Goal: Task Accomplishment & Management: Use online tool/utility

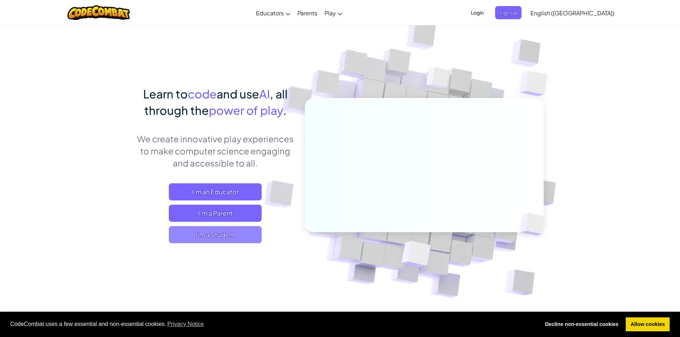
click at [223, 235] on span "I'm a Student" at bounding box center [215, 234] width 93 height 17
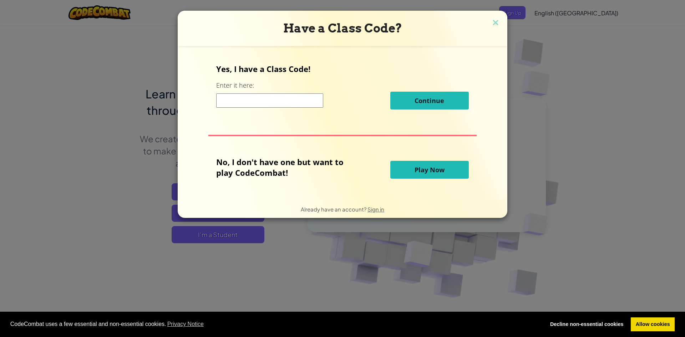
click at [416, 167] on button "Play Now" at bounding box center [430, 170] width 79 height 18
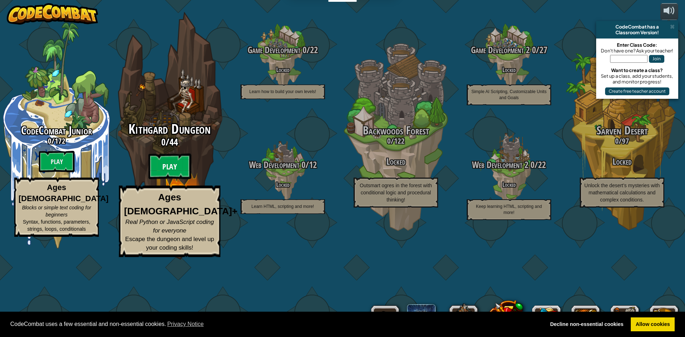
click at [173, 180] on btn "Play" at bounding box center [170, 167] width 43 height 26
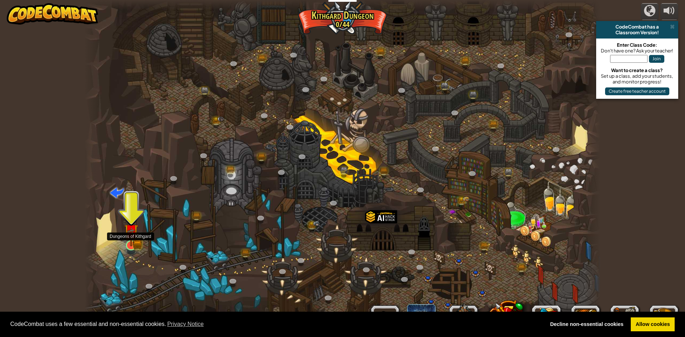
click at [133, 236] on img at bounding box center [131, 232] width 8 height 8
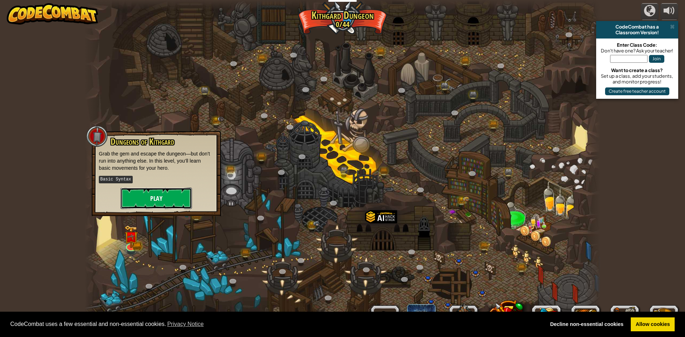
click at [168, 194] on button "Play" at bounding box center [156, 198] width 71 height 21
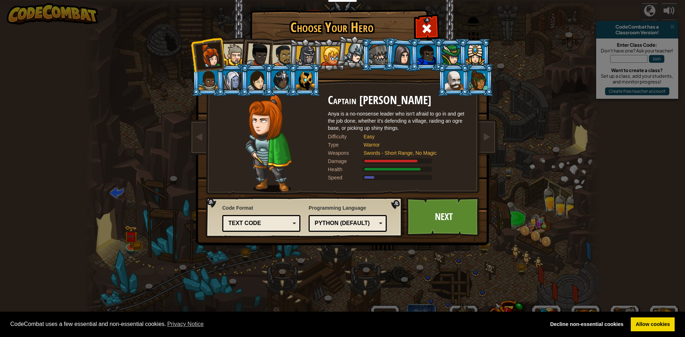
click at [232, 50] on div at bounding box center [234, 55] width 22 height 22
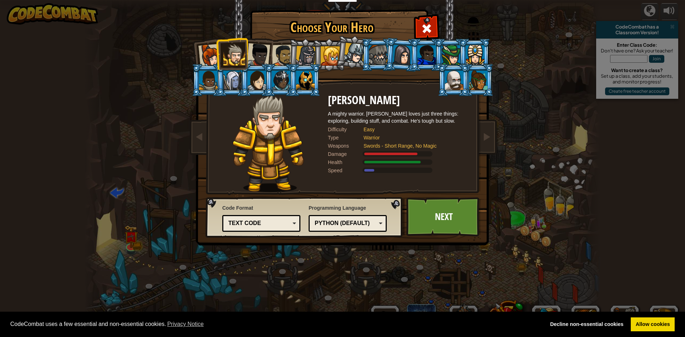
click at [344, 52] on li at bounding box center [353, 52] width 35 height 36
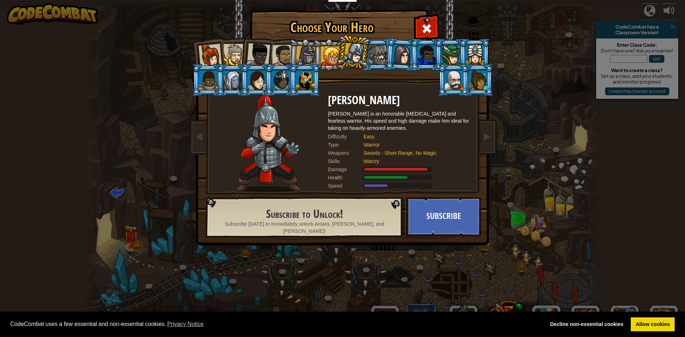
click at [219, 54] on div at bounding box center [210, 56] width 24 height 24
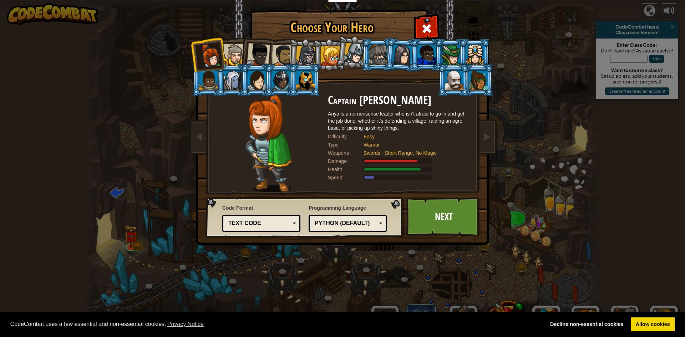
click at [297, 221] on div "Text code Blocks and code Blocks Blocks (Icons) Text code" at bounding box center [261, 223] width 78 height 17
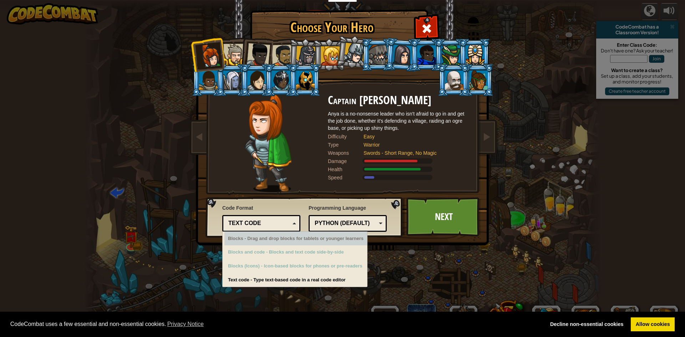
click at [369, 221] on div "Python (Default)" at bounding box center [346, 224] width 62 height 8
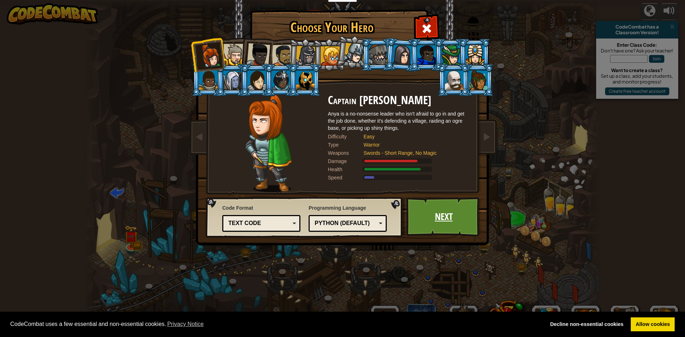
click at [431, 215] on link "Next" at bounding box center [444, 216] width 75 height 39
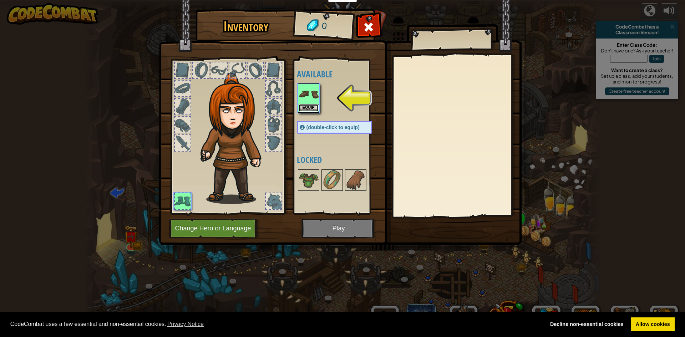
click at [310, 104] on button "Equip" at bounding box center [309, 107] width 20 height 7
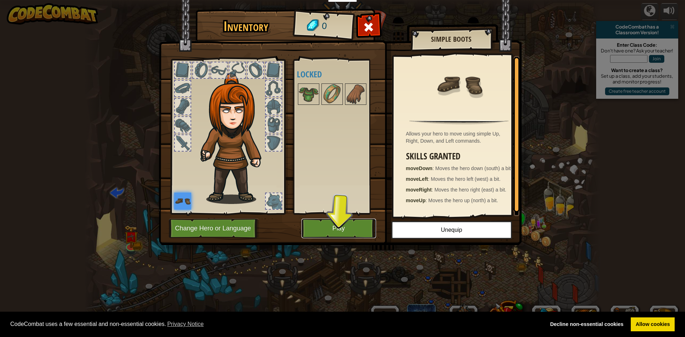
click at [340, 226] on button "Play" at bounding box center [339, 229] width 75 height 20
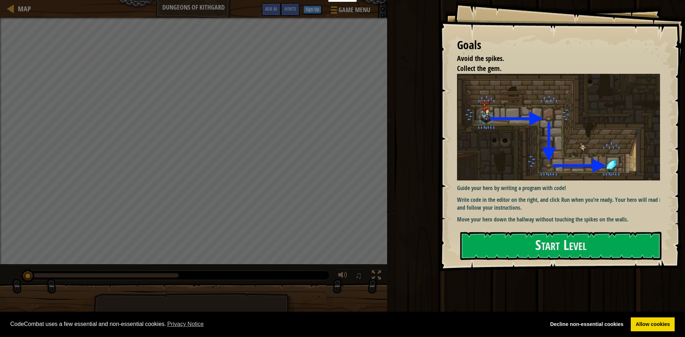
click at [493, 310] on div "Run Submit Done" at bounding box center [535, 167] width 300 height 334
click at [538, 249] on button "Start Level" at bounding box center [561, 246] width 201 height 28
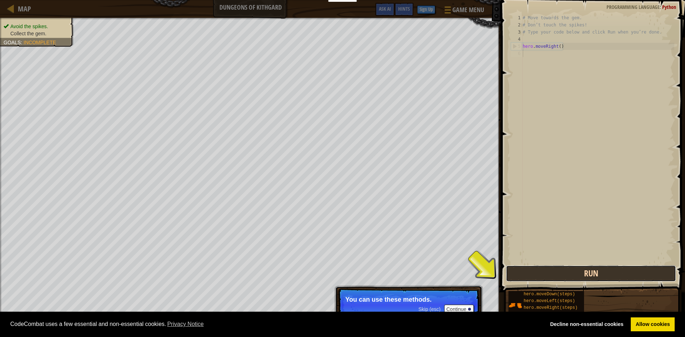
click at [620, 280] on button "Run" at bounding box center [591, 274] width 170 height 16
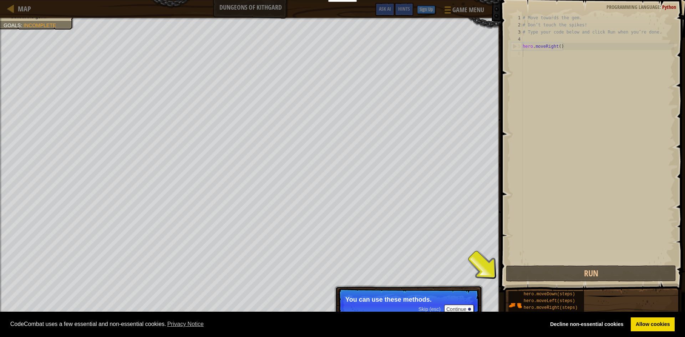
scroll to position [3, 0]
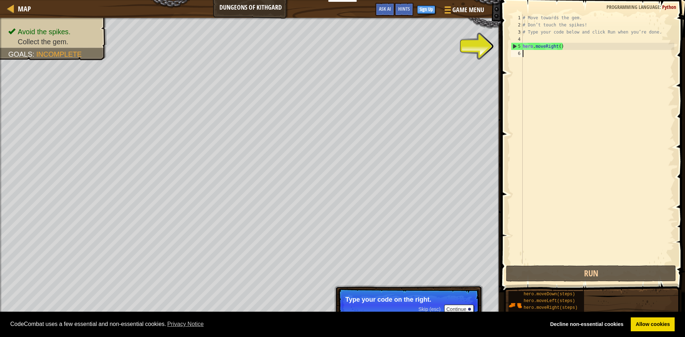
click at [537, 59] on div "# Move towards the gem. # Don’t touch the spikes! # Type your code below and cl…" at bounding box center [598, 146] width 153 height 264
type textarea "h"
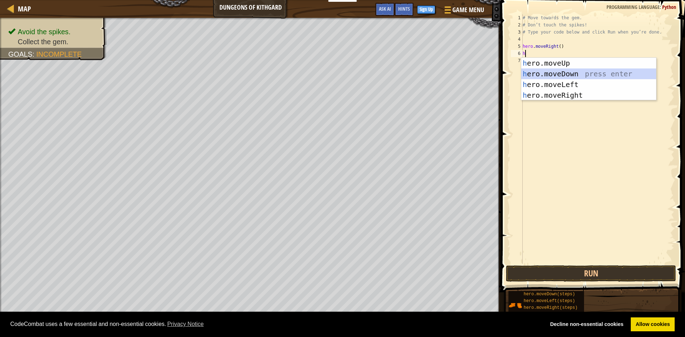
click at [540, 70] on div "h ero.moveUp press enter h ero.moveDown press enter h ero.moveLeft press enter …" at bounding box center [589, 90] width 135 height 64
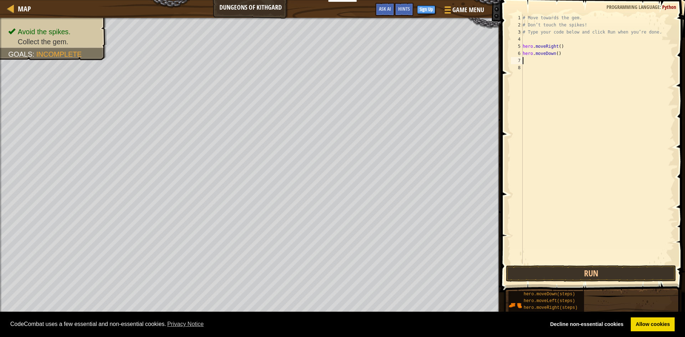
type textarea "h"
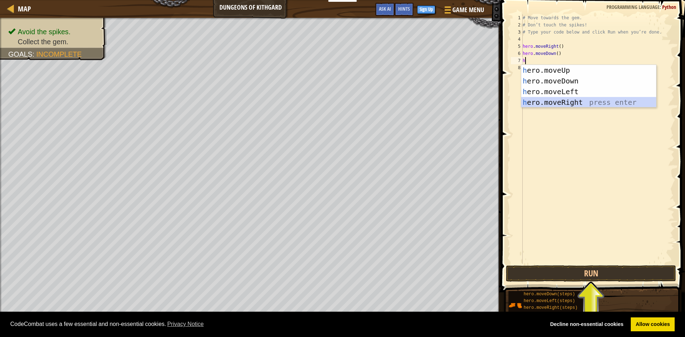
click at [553, 98] on div "h ero.moveUp press enter h ero.moveDown press enter h ero.moveLeft press enter …" at bounding box center [589, 97] width 135 height 64
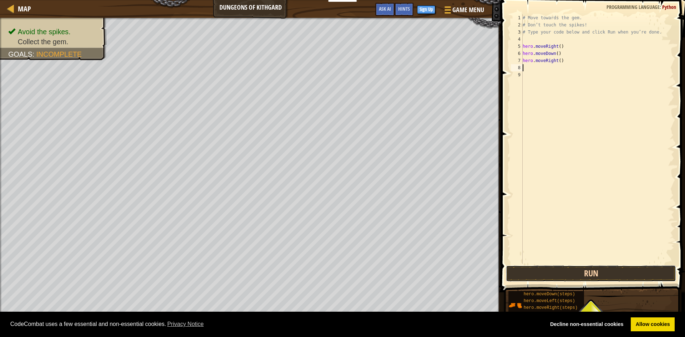
click at [625, 274] on button "Run" at bounding box center [591, 274] width 170 height 16
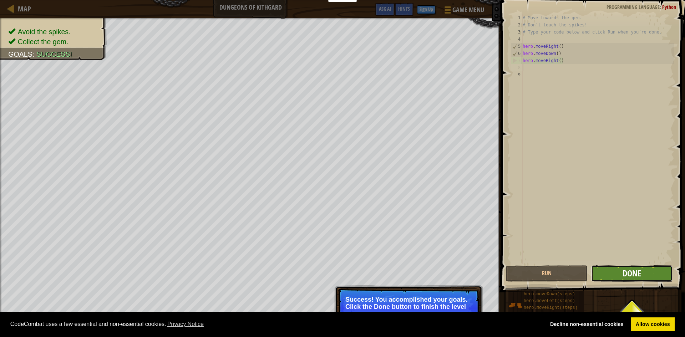
click at [629, 277] on span "Done" at bounding box center [632, 273] width 19 height 11
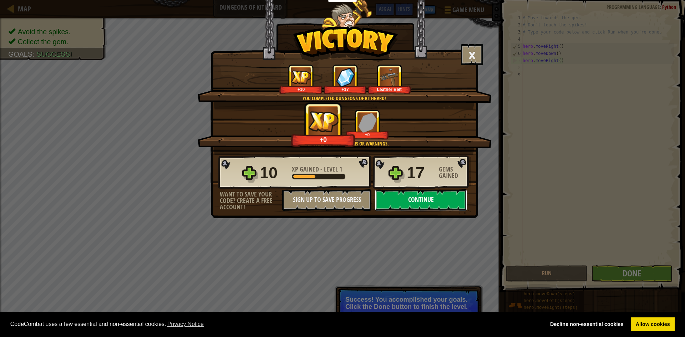
click at [408, 202] on button "Continue" at bounding box center [421, 200] width 92 height 21
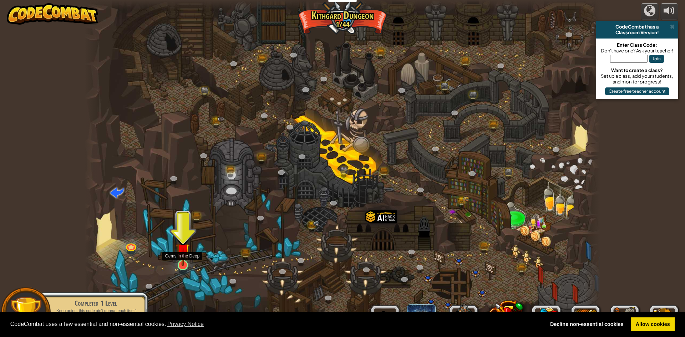
click at [177, 261] on img at bounding box center [183, 251] width 14 height 32
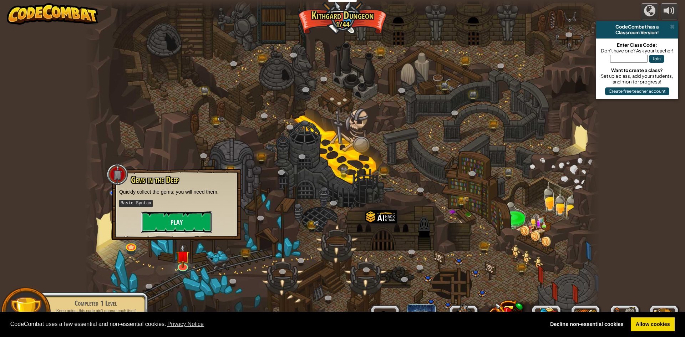
click at [174, 217] on button "Play" at bounding box center [176, 222] width 71 height 21
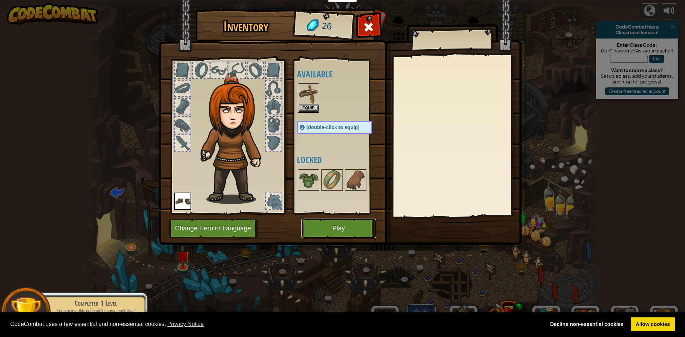
drag, startPoint x: 349, startPoint y: 226, endPoint x: 344, endPoint y: 230, distance: 6.4
click at [344, 230] on button "Play" at bounding box center [339, 229] width 75 height 20
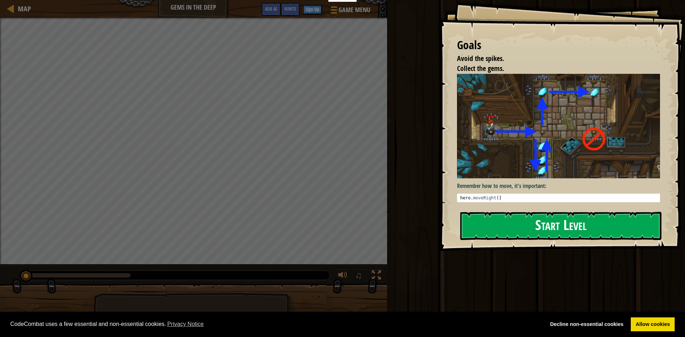
click at [525, 214] on button "Start Level" at bounding box center [561, 226] width 201 height 28
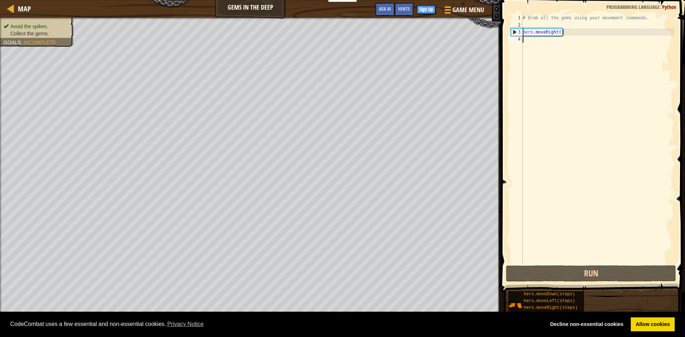
type textarea "h"
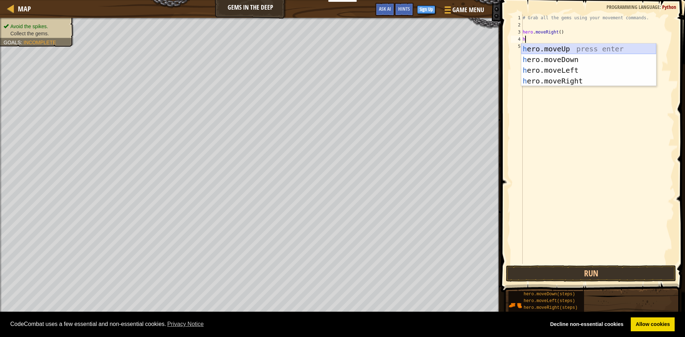
click at [574, 46] on div "h ero.moveUp press enter h ero.moveDown press enter h ero.moveLeft press enter …" at bounding box center [589, 76] width 135 height 64
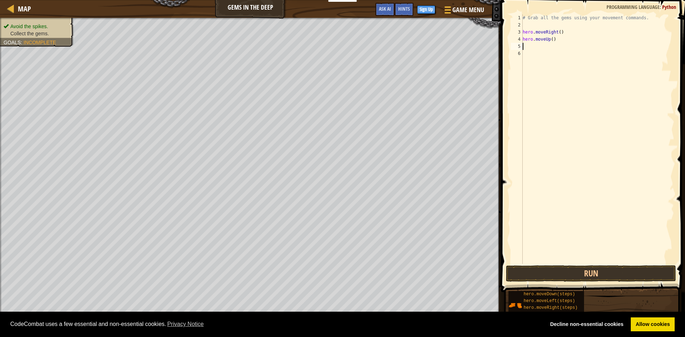
type textarea "h"
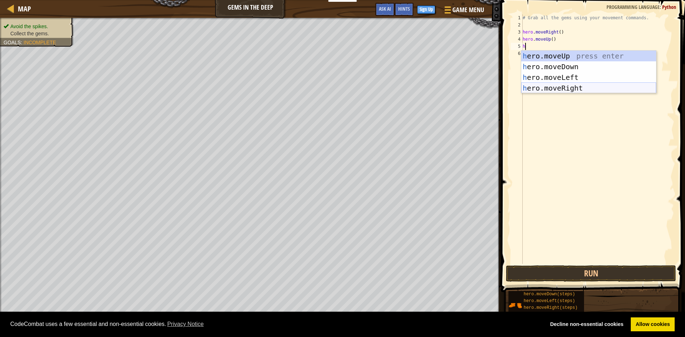
click at [568, 91] on div "h ero.moveUp press enter h ero.moveDown press enter h ero.moveLeft press enter …" at bounding box center [589, 83] width 135 height 64
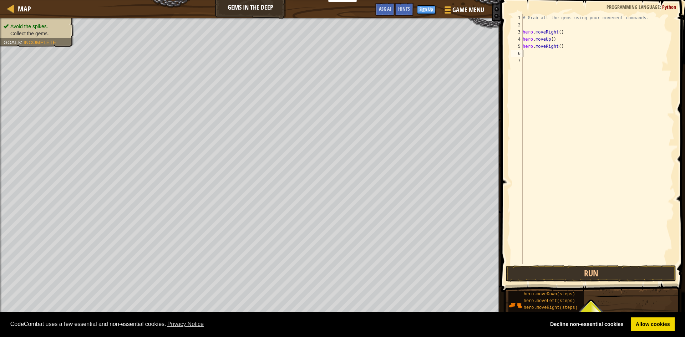
type textarea "h"
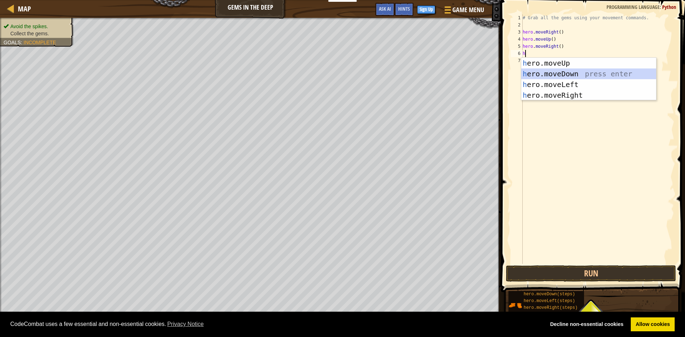
click at [576, 74] on div "h ero.moveUp press enter h ero.moveDown press enter h ero.moveLeft press enter …" at bounding box center [589, 90] width 135 height 64
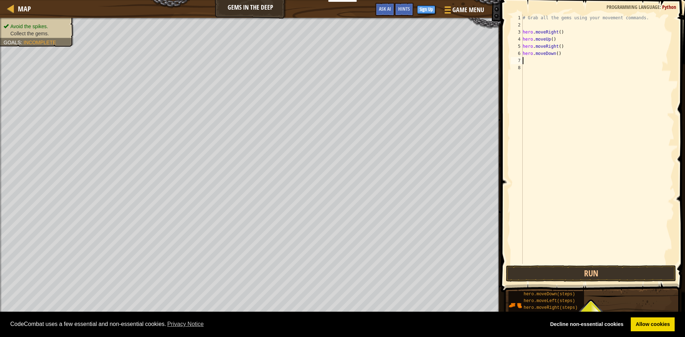
type textarea "k"
type textarea "h"
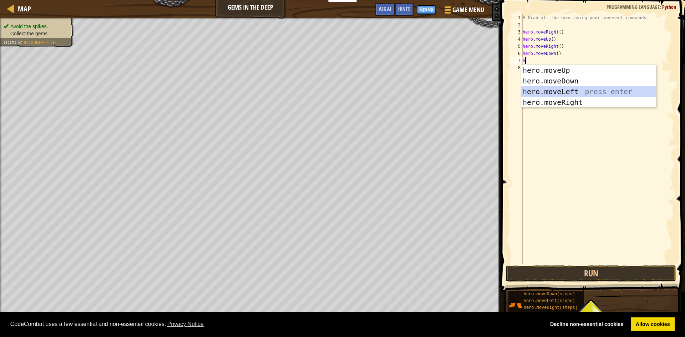
click at [561, 90] on div "h ero.moveUp press enter h ero.moveDown press enter h ero.moveLeft press enter …" at bounding box center [589, 97] width 135 height 64
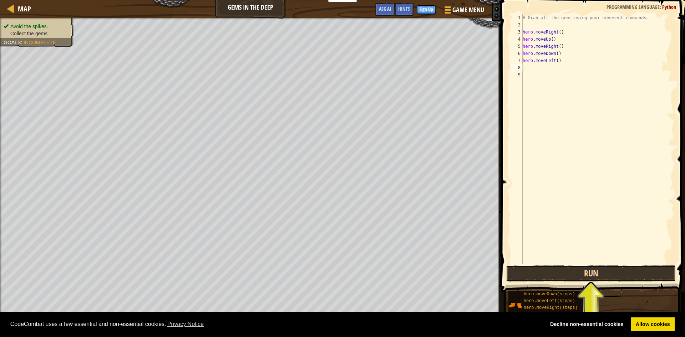
click at [625, 267] on button "Run" at bounding box center [591, 274] width 170 height 16
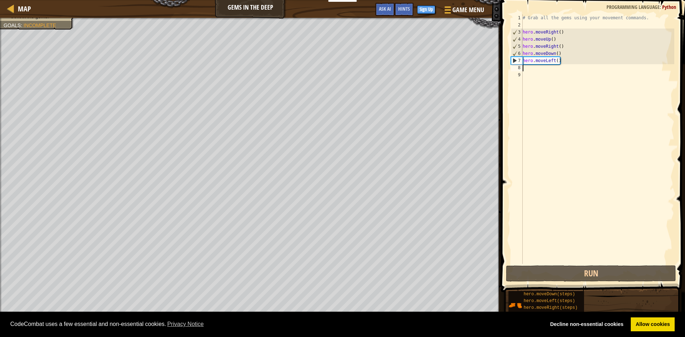
click at [532, 70] on div "# Grab all the gems using your movement commands. hero . moveRight ( ) hero . m…" at bounding box center [598, 146] width 153 height 264
type textarea "h"
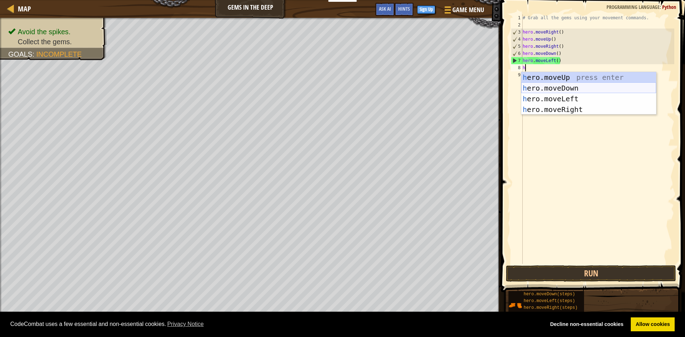
click at [563, 88] on div "h ero.moveUp press enter h ero.moveDown press enter h ero.moveLeft press enter …" at bounding box center [589, 104] width 135 height 64
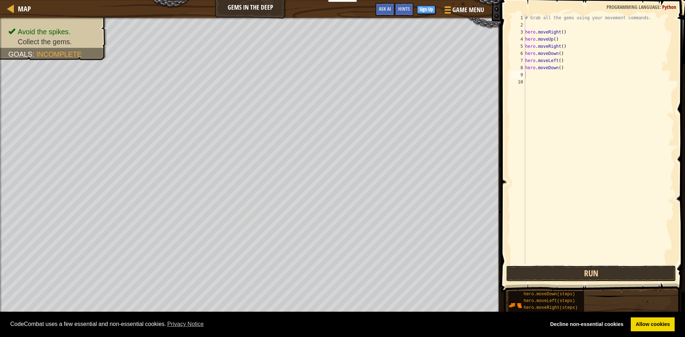
click at [619, 276] on button "Run" at bounding box center [591, 274] width 170 height 16
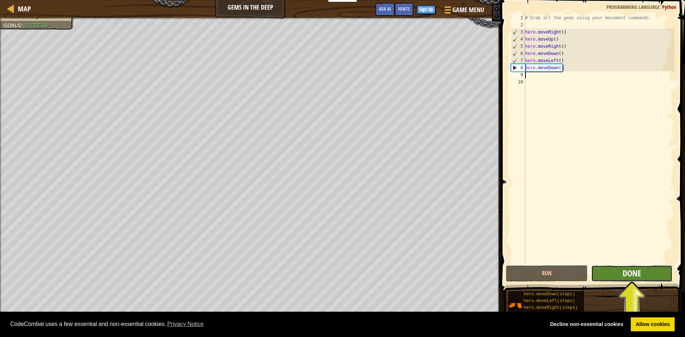
click at [635, 269] on span "Done" at bounding box center [632, 273] width 19 height 11
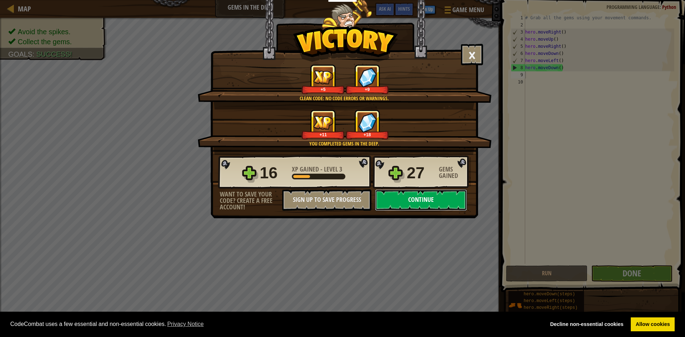
click at [449, 196] on button "Continue" at bounding box center [421, 200] width 92 height 21
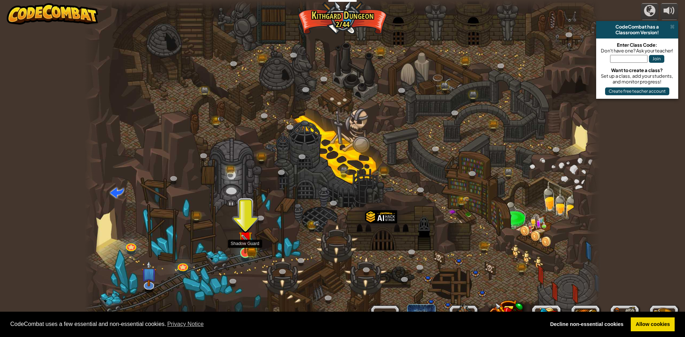
click at [239, 247] on div "Twisted Canyon (Locked) Challenge: collect the most gold using all the programm…" at bounding box center [343, 168] width 516 height 337
click at [242, 248] on div at bounding box center [245, 253] width 10 height 10
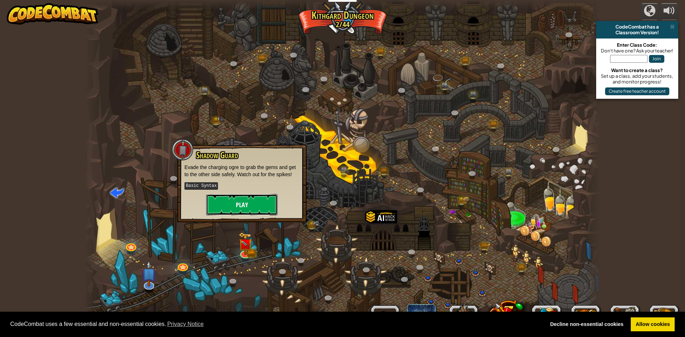
click at [254, 194] on button "Play" at bounding box center [241, 204] width 71 height 21
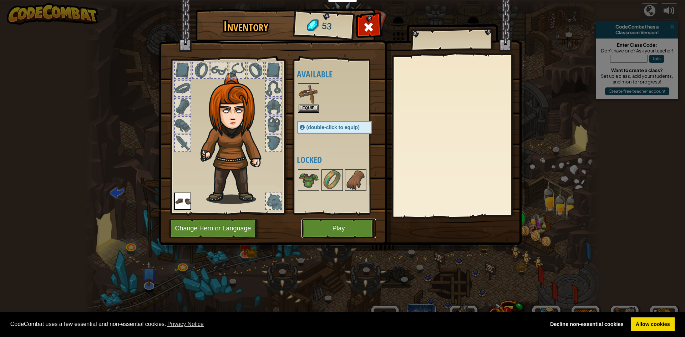
click at [341, 231] on button "Play" at bounding box center [339, 229] width 75 height 20
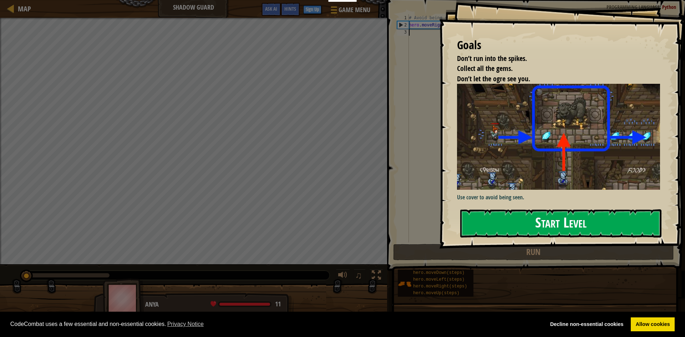
click at [541, 225] on button "Start Level" at bounding box center [561, 224] width 201 height 28
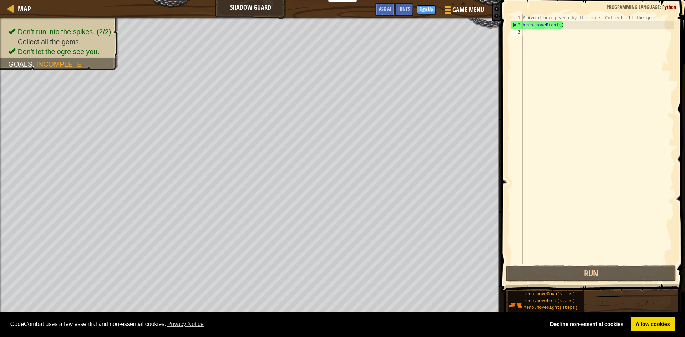
type textarea "h"
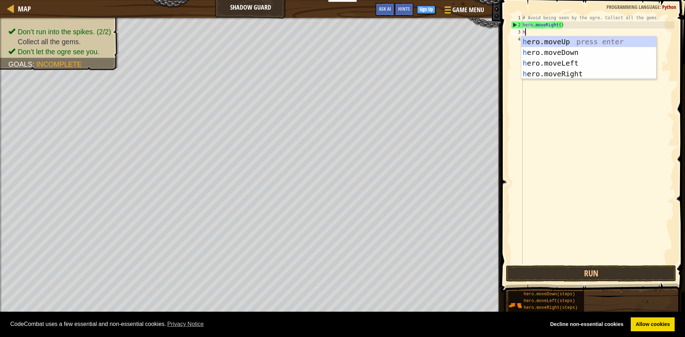
scroll to position [3, 0]
click at [575, 40] on div "h ero.moveUp press enter h ero.moveDown press enter h ero.moveLeft press enter …" at bounding box center [589, 68] width 135 height 64
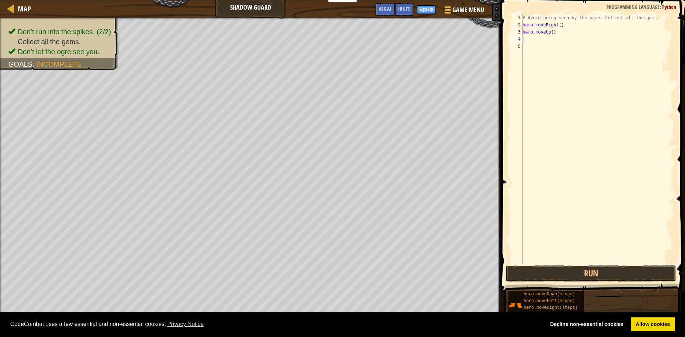
type textarea "h"
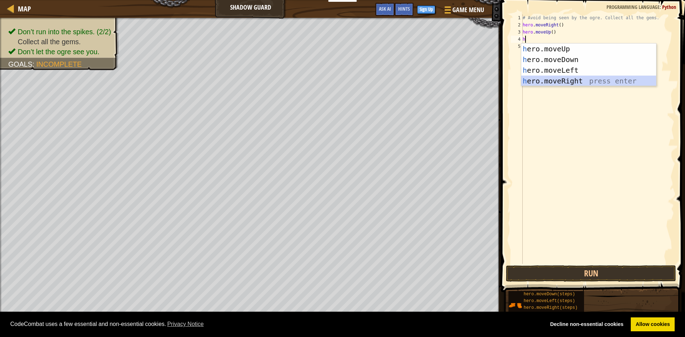
click at [567, 78] on div "h ero.moveUp press enter h ero.moveDown press enter h ero.moveLeft press enter …" at bounding box center [589, 76] width 135 height 64
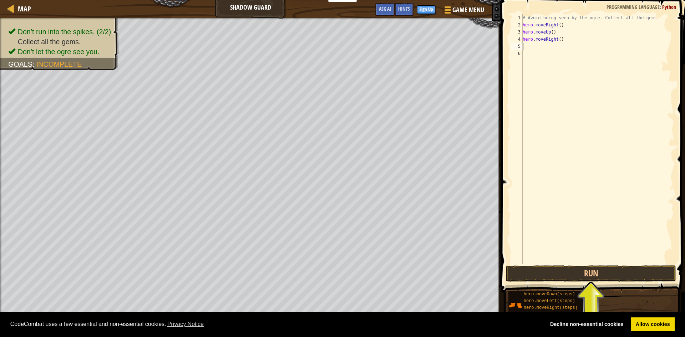
type textarea "h"
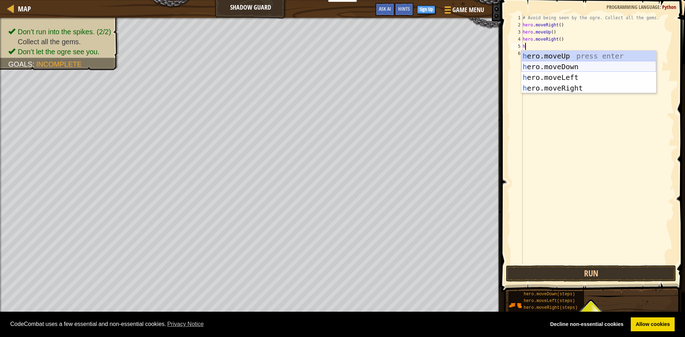
click at [537, 62] on div "h ero.moveUp press enter h ero.moveDown press enter h ero.moveLeft press enter …" at bounding box center [589, 83] width 135 height 64
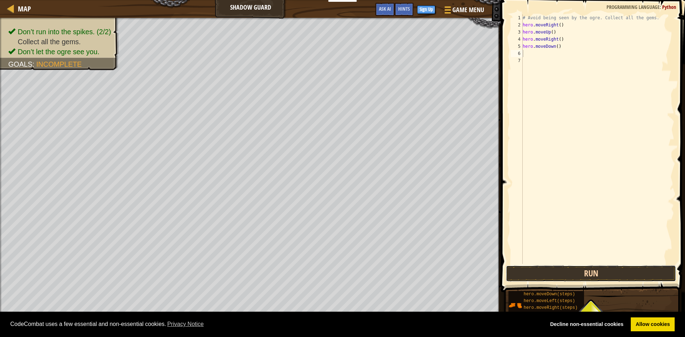
click at [580, 270] on button "Run" at bounding box center [591, 274] width 170 height 16
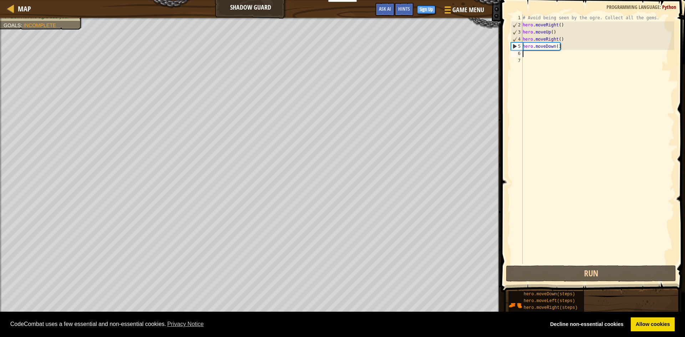
type textarea "h"
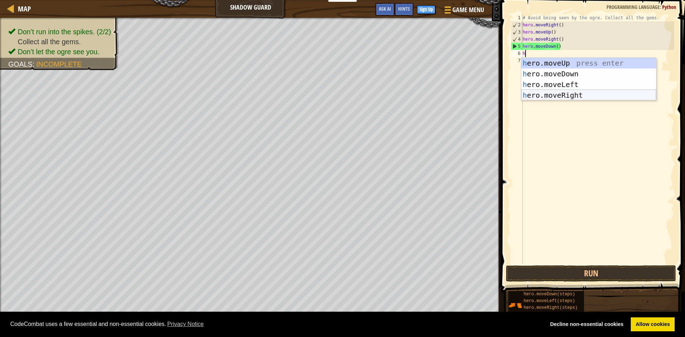
click at [557, 95] on div "h ero.moveUp press enter h ero.moveDown press enter h ero.moveLeft press enter …" at bounding box center [589, 90] width 135 height 64
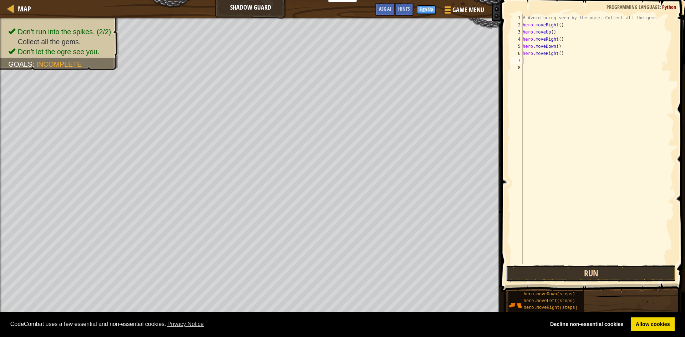
click at [589, 275] on button "Run" at bounding box center [591, 274] width 170 height 16
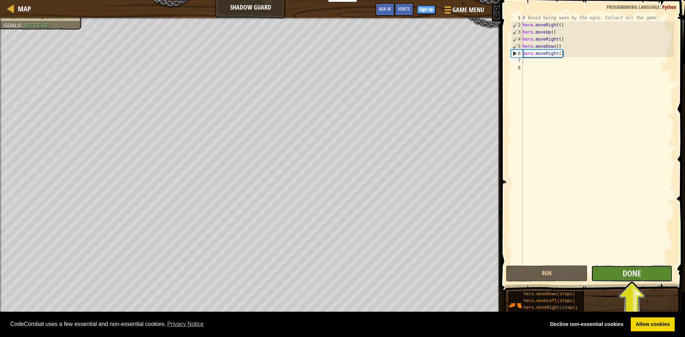
click at [622, 268] on button "Done" at bounding box center [633, 274] width 82 height 16
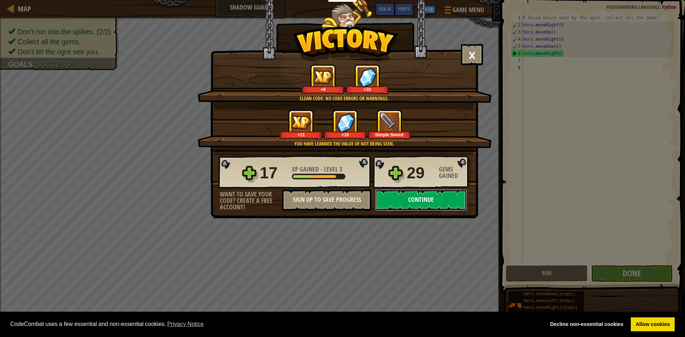
click at [443, 205] on button "Continue" at bounding box center [421, 200] width 92 height 21
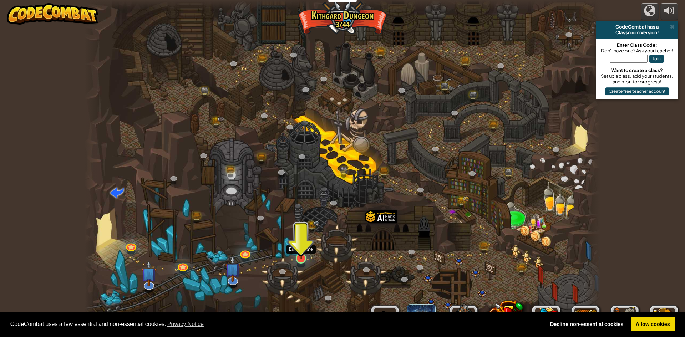
click at [302, 252] on img at bounding box center [301, 244] width 14 height 32
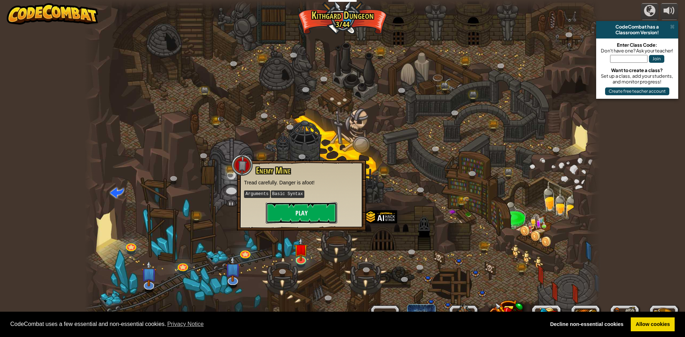
click at [305, 218] on button "Play" at bounding box center [301, 212] width 71 height 21
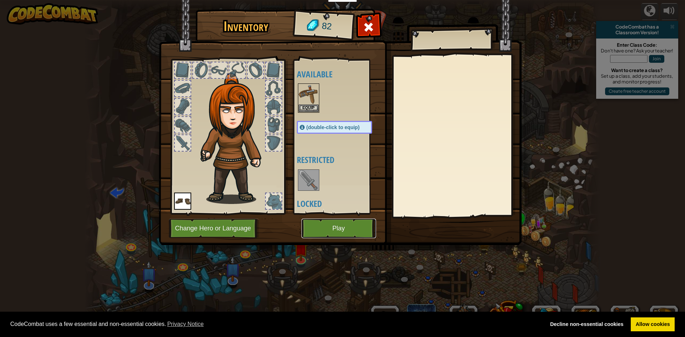
click at [317, 228] on button "Play" at bounding box center [339, 229] width 75 height 20
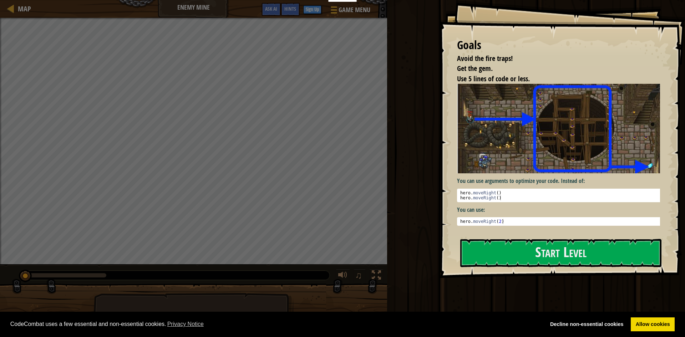
click at [557, 155] on img at bounding box center [561, 128] width 208 height 89
click at [538, 255] on button "Start Level" at bounding box center [561, 253] width 201 height 28
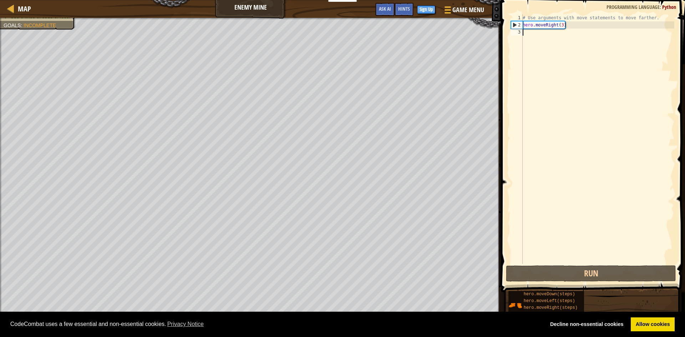
type textarea "h"
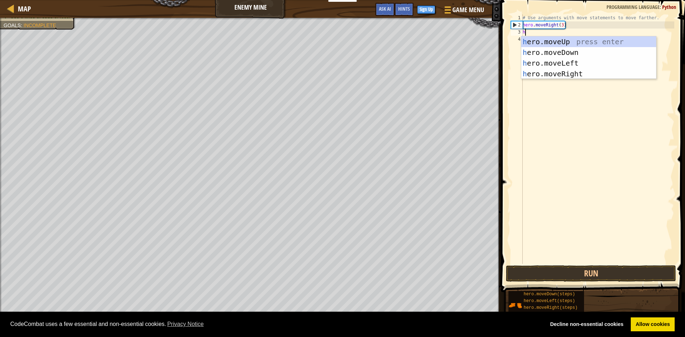
scroll to position [3, 0]
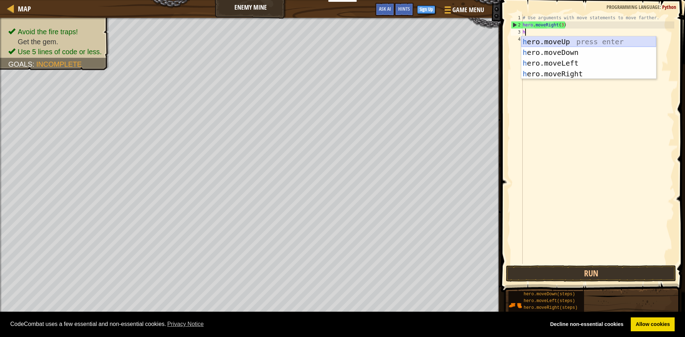
click at [600, 44] on div "h ero.moveUp press enter h ero.moveDown press enter h ero.moveLeft press enter …" at bounding box center [589, 68] width 135 height 64
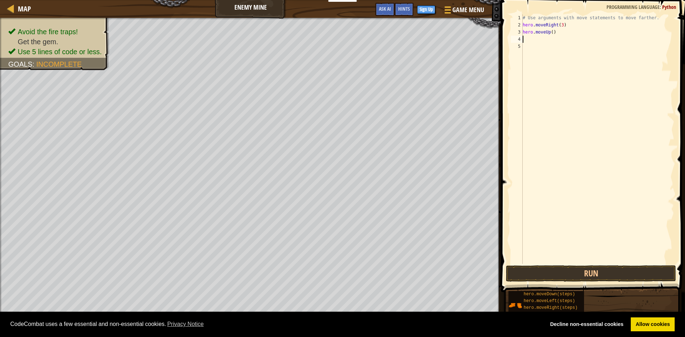
type textarea "h"
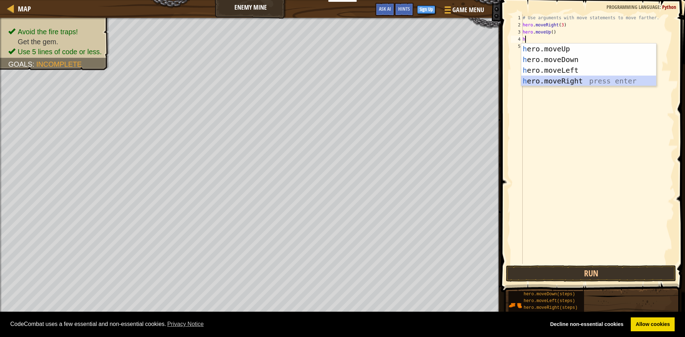
click at [565, 80] on div "h ero.moveUp press enter h ero.moveDown press enter h ero.moveLeft press enter …" at bounding box center [589, 76] width 135 height 64
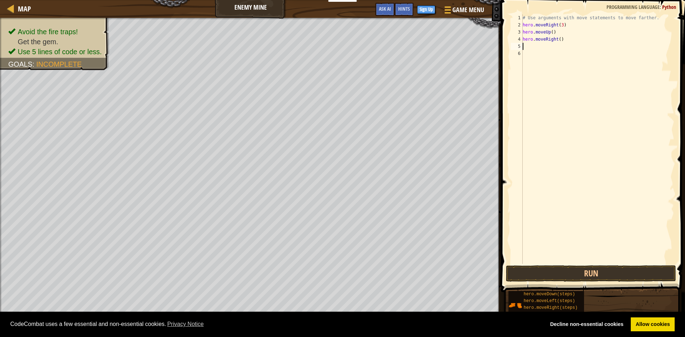
type textarea "h"
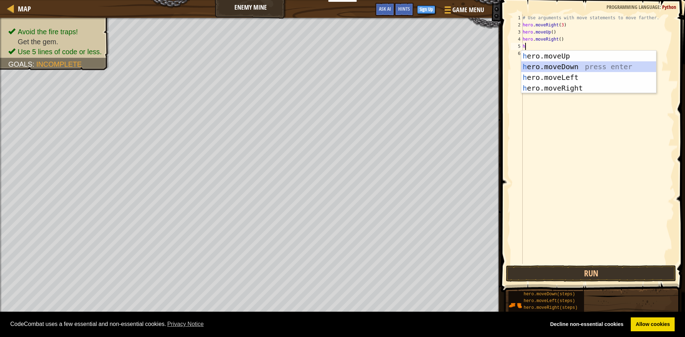
click at [562, 68] on div "h ero.moveUp press enter h ero.moveDown press enter h ero.moveLeft press enter …" at bounding box center [589, 83] width 135 height 64
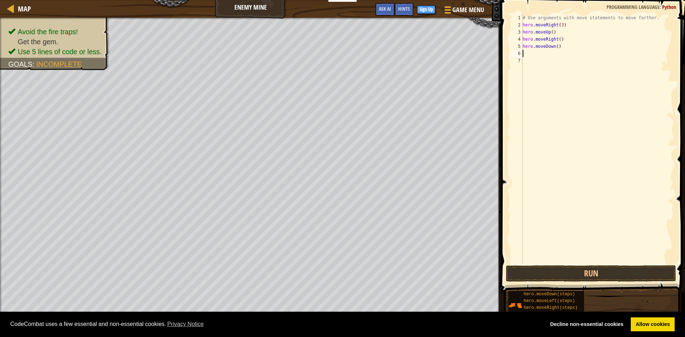
click at [556, 45] on div "# Use arguments with move statements to move farther. hero . moveRight ( 3 ) he…" at bounding box center [598, 146] width 153 height 264
click at [561, 47] on div "# Use arguments with move statements to move farther. hero . moveRight ( 3 ) he…" at bounding box center [598, 146] width 153 height 264
click at [557, 47] on div "# Use arguments with move statements to move farther. hero . moveRight ( 3 ) he…" at bounding box center [598, 146] width 153 height 264
type textarea "hero.moveDown(3)"
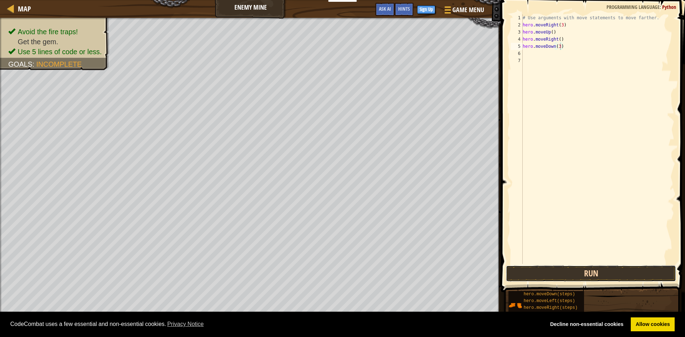
click at [624, 274] on button "Run" at bounding box center [591, 274] width 170 height 16
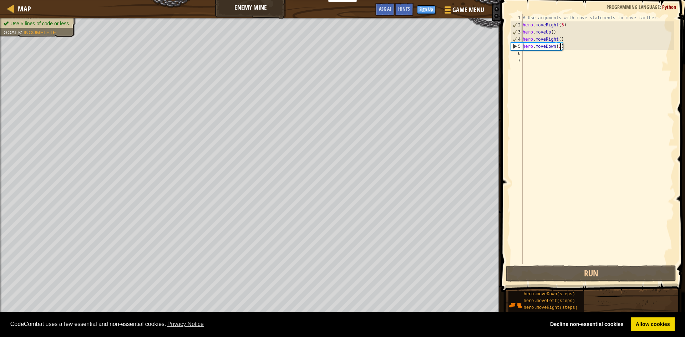
click at [530, 56] on div "# Use arguments with move statements to move farther. hero . moveRight ( 3 ) he…" at bounding box center [598, 146] width 153 height 264
type textarea "h"
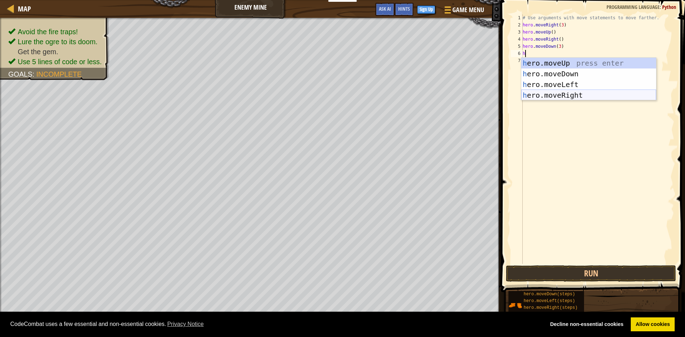
click at [573, 96] on div "h ero.moveUp press enter h ero.moveDown press enter h ero.moveLeft press enter …" at bounding box center [589, 90] width 135 height 64
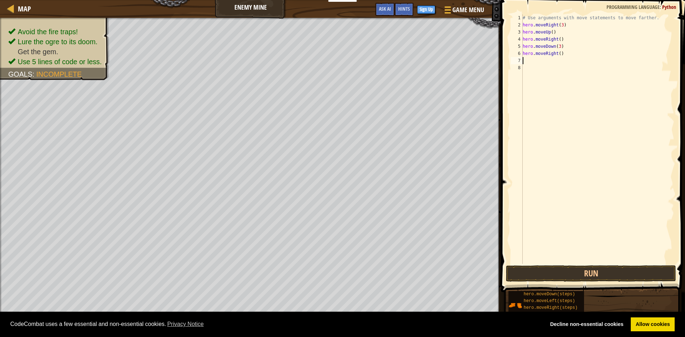
click at [559, 52] on div "# Use arguments with move statements to move farther. hero . moveRight ( 3 ) he…" at bounding box center [598, 146] width 153 height 264
type textarea "hero.moveRight(2)"
click at [615, 267] on button "Run" at bounding box center [591, 274] width 170 height 16
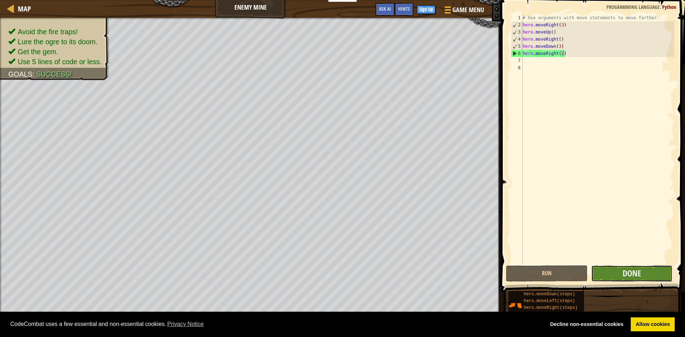
click at [623, 267] on button "Done" at bounding box center [633, 274] width 82 height 16
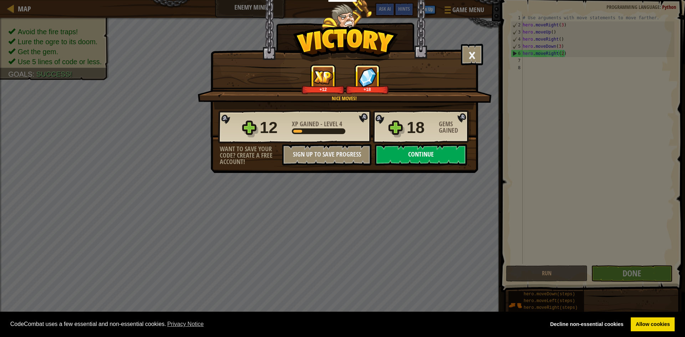
click at [411, 152] on button "Continue" at bounding box center [421, 154] width 92 height 21
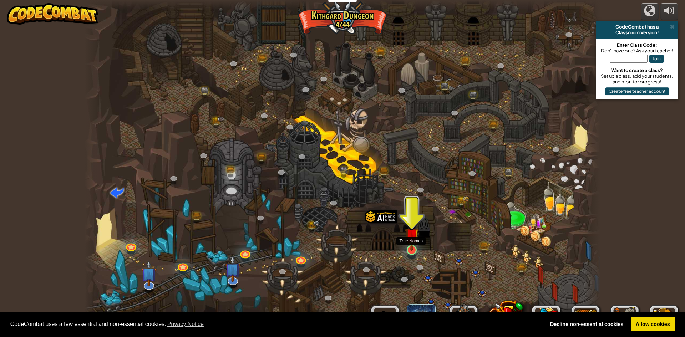
click at [411, 241] on img at bounding box center [412, 235] width 14 height 32
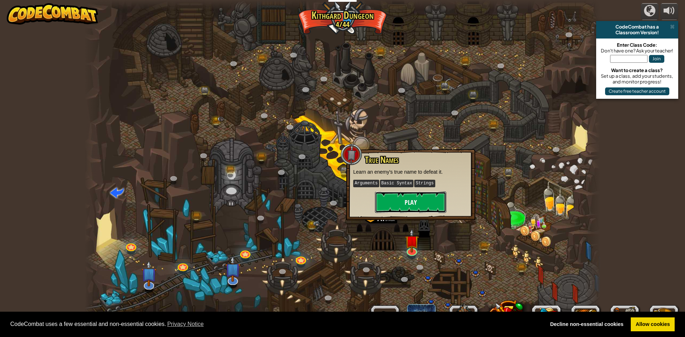
click at [405, 207] on button "Play" at bounding box center [410, 202] width 71 height 21
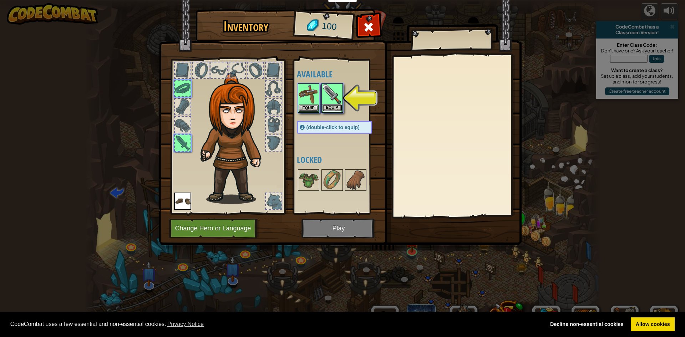
click at [333, 108] on button "Equip" at bounding box center [332, 107] width 20 height 7
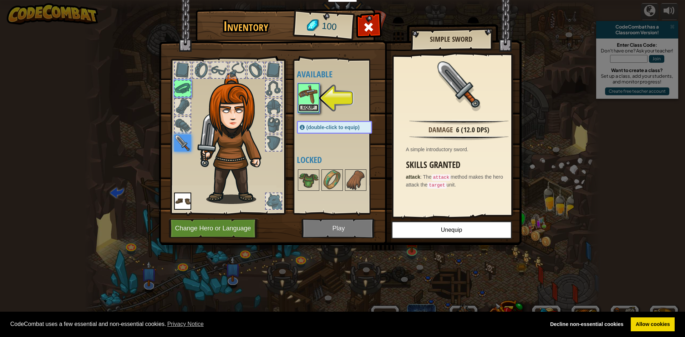
click at [309, 107] on button "Equip" at bounding box center [309, 107] width 20 height 7
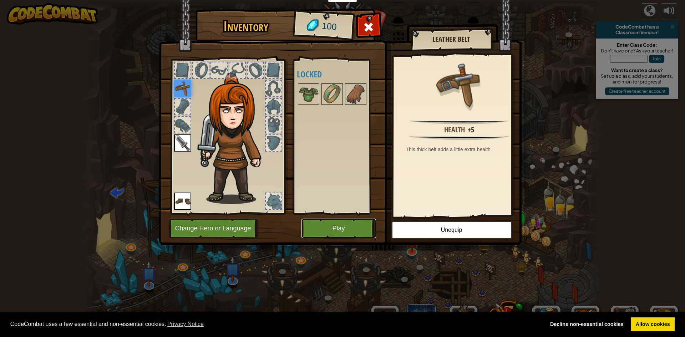
click at [342, 231] on button "Play" at bounding box center [339, 229] width 75 height 20
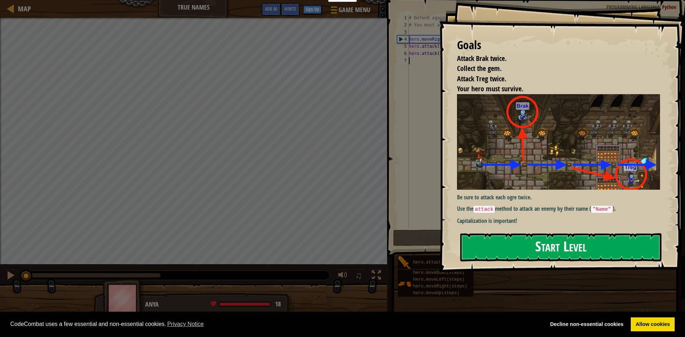
click at [497, 237] on button "Start Level" at bounding box center [561, 247] width 201 height 28
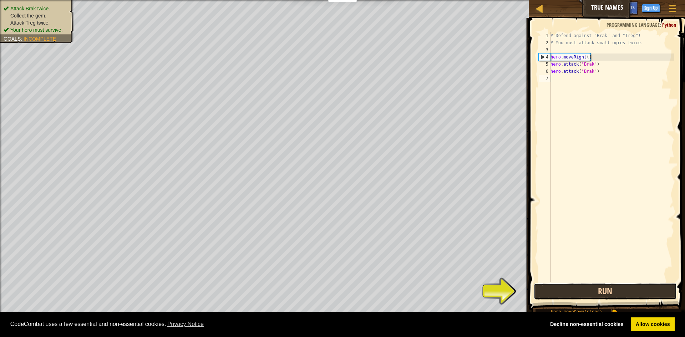
click at [572, 287] on button "Run" at bounding box center [605, 291] width 143 height 16
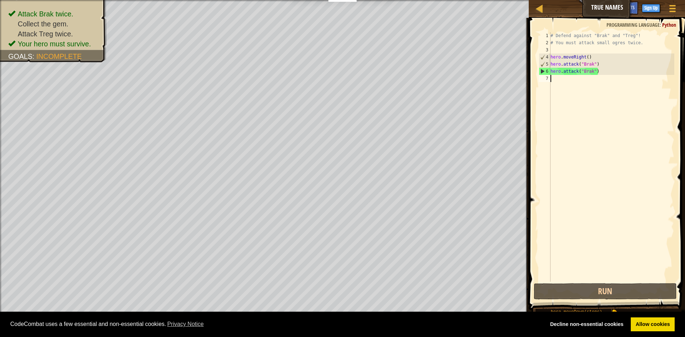
type textarea "h"
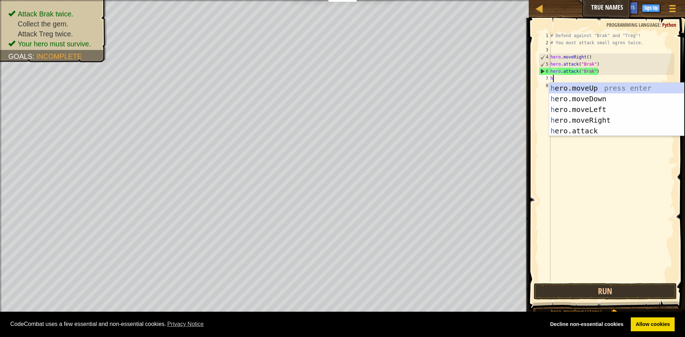
scroll to position [3, 0]
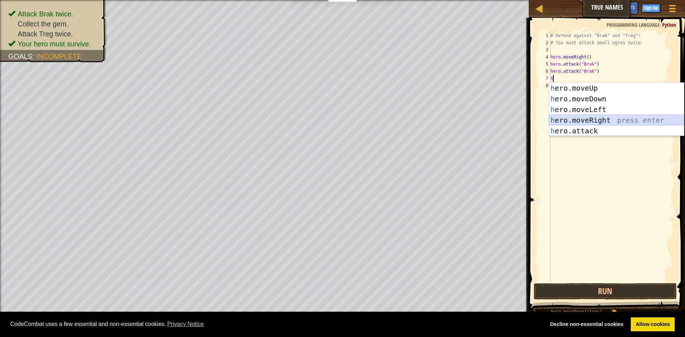
click at [597, 120] on div "h ero.moveUp press enter h ero.moveDown press enter h ero.moveLeft press enter …" at bounding box center [616, 120] width 135 height 75
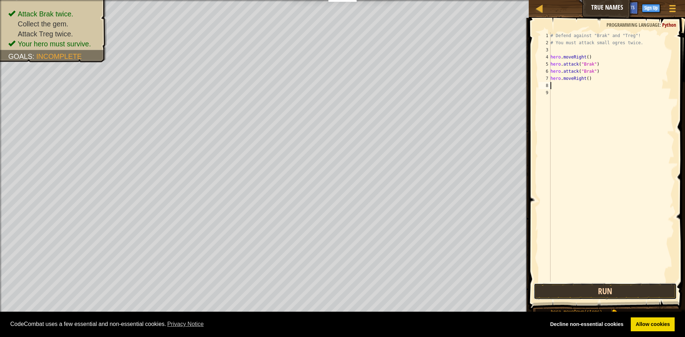
click at [590, 288] on button "Run" at bounding box center [605, 291] width 143 height 16
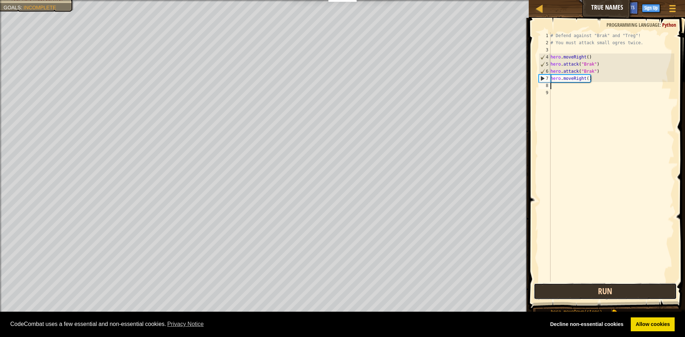
click at [632, 295] on button "Run" at bounding box center [605, 291] width 143 height 16
click at [630, 292] on button "Run" at bounding box center [605, 291] width 143 height 16
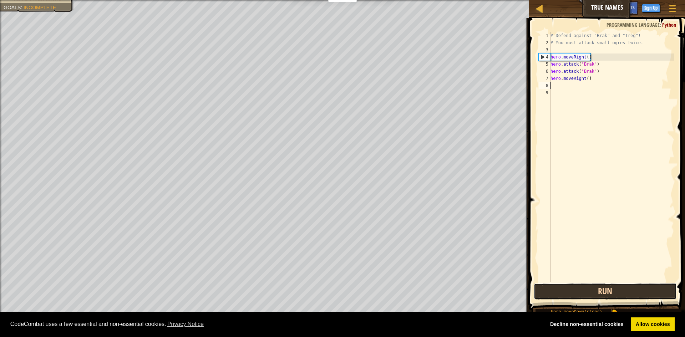
click at [630, 292] on button "Run" at bounding box center [605, 291] width 143 height 16
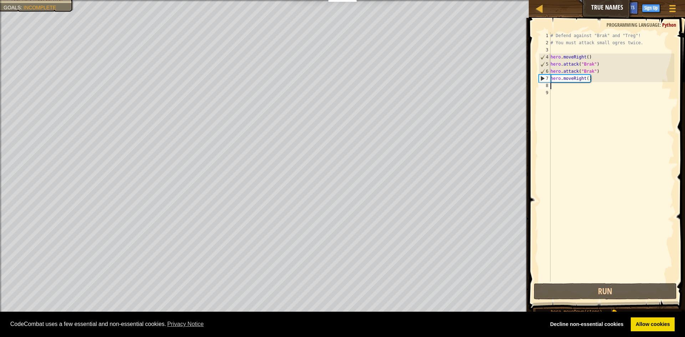
click at [570, 94] on div "# Defend against "Brak" and "Treg"! # You must attack small ogres twice. hero .…" at bounding box center [611, 164] width 125 height 264
click at [569, 90] on div "# Defend against "Brak" and "Treg"! # You must attack small ogres twice. hero .…" at bounding box center [611, 164] width 125 height 264
click at [566, 86] on div "# Defend against "Brak" and "Treg"! # You must attack small ogres twice. hero .…" at bounding box center [611, 164] width 125 height 264
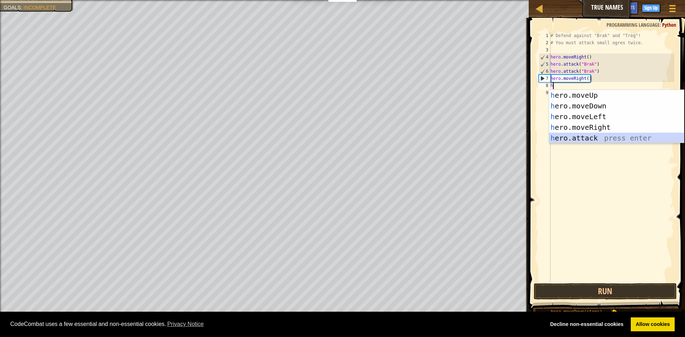
click at [604, 136] on div "h ero.moveUp press enter h ero.moveDown press enter h ero.moveLeft press enter …" at bounding box center [616, 127] width 135 height 75
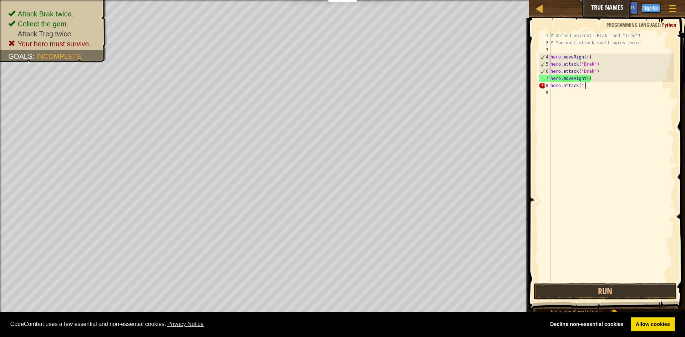
click at [601, 84] on div "# Defend against "Brak" and "Treg"! # You must attack small ogres twice. hero .…" at bounding box center [611, 164] width 125 height 264
type textarea "h"
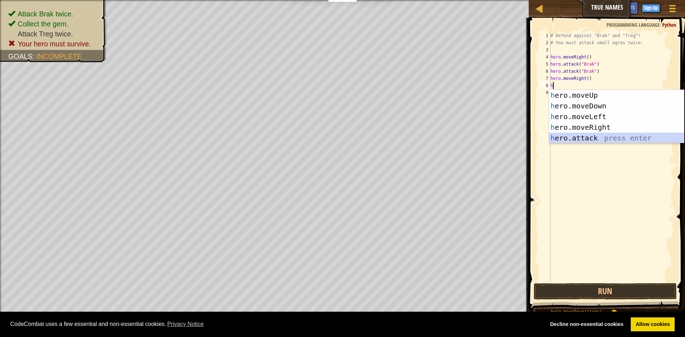
click at [598, 137] on div "h ero.moveUp press enter h ero.moveDown press enter h ero.moveLeft press enter …" at bounding box center [616, 127] width 135 height 75
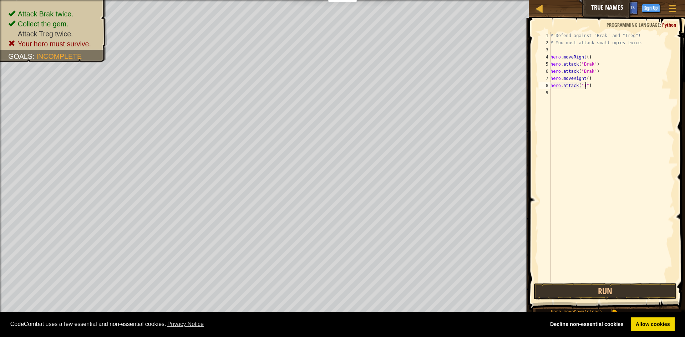
scroll to position [3, 6]
type textarea "hero.attack("Treg")"
click at [560, 97] on div "# Defend against "Brak" and "Treg"! # You must attack small ogres twice. hero .…" at bounding box center [611, 164] width 125 height 264
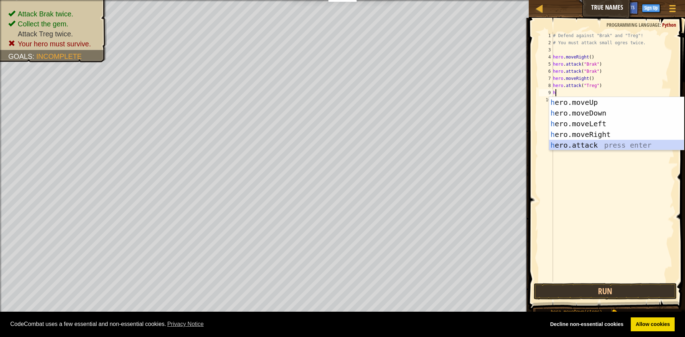
click at [576, 142] on div "h ero.moveUp press enter h ero.moveDown press enter h ero.moveLeft press enter …" at bounding box center [616, 134] width 135 height 75
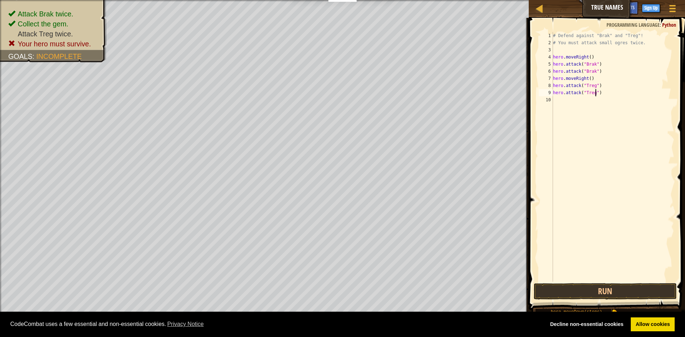
scroll to position [3, 6]
type textarea "hero.attack("Treg")"
click at [602, 293] on button "Run" at bounding box center [605, 291] width 143 height 16
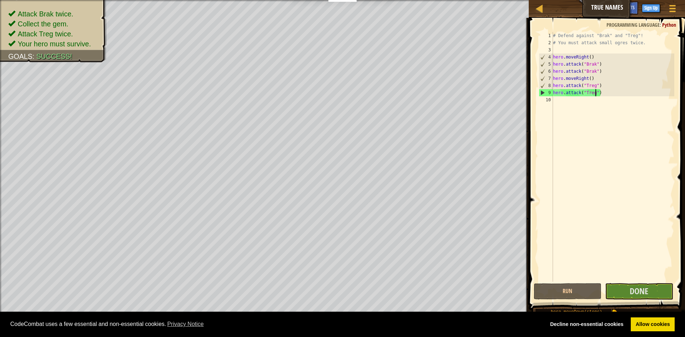
click at [570, 101] on div "# Defend against "Brak" and "Treg"! # You must attack small ogres twice. hero .…" at bounding box center [613, 164] width 123 height 264
type textarea "h"
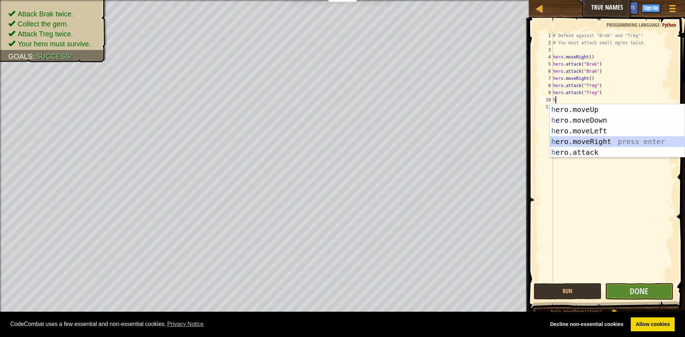
click at [599, 140] on div "h ero.moveUp press enter h ero.moveDown press enter h ero.moveLeft press enter …" at bounding box center [617, 141] width 135 height 75
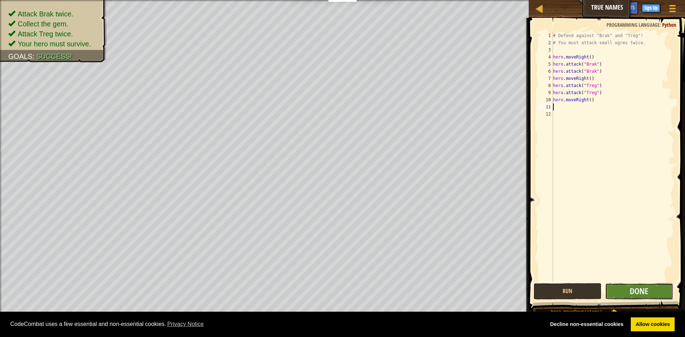
click at [623, 293] on button "Done" at bounding box center [639, 291] width 68 height 16
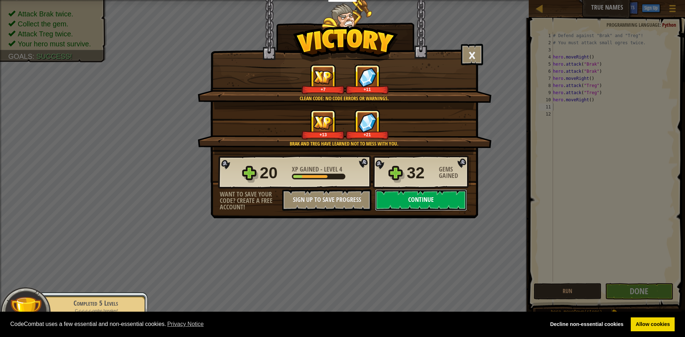
click at [424, 197] on button "Continue" at bounding box center [421, 200] width 92 height 21
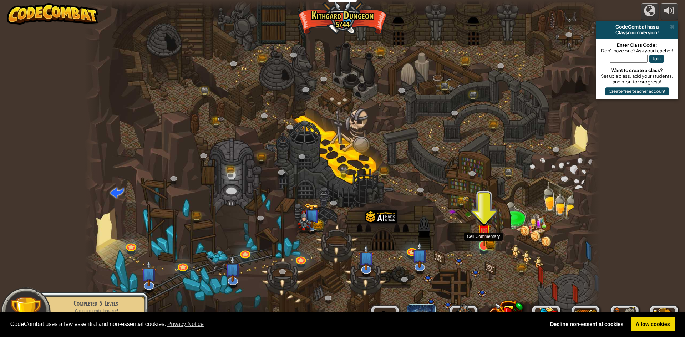
click at [489, 238] on img at bounding box center [484, 231] width 14 height 31
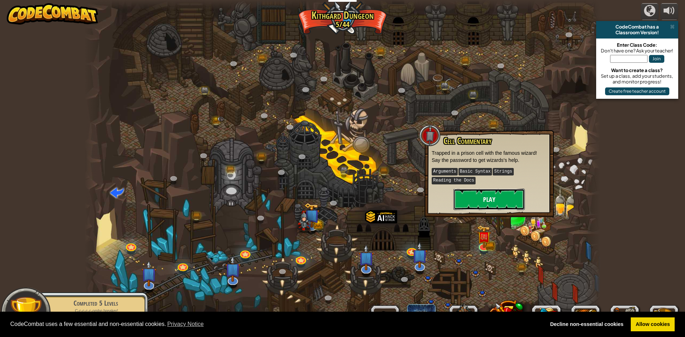
click at [497, 193] on button "Play" at bounding box center [489, 199] width 71 height 21
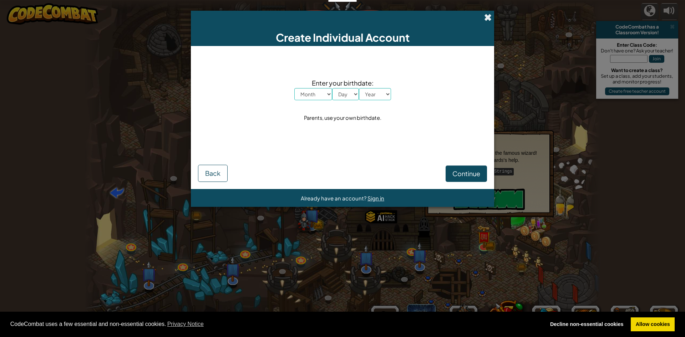
click at [490, 15] on span at bounding box center [487, 17] width 7 height 7
